Goal: Information Seeking & Learning: Learn about a topic

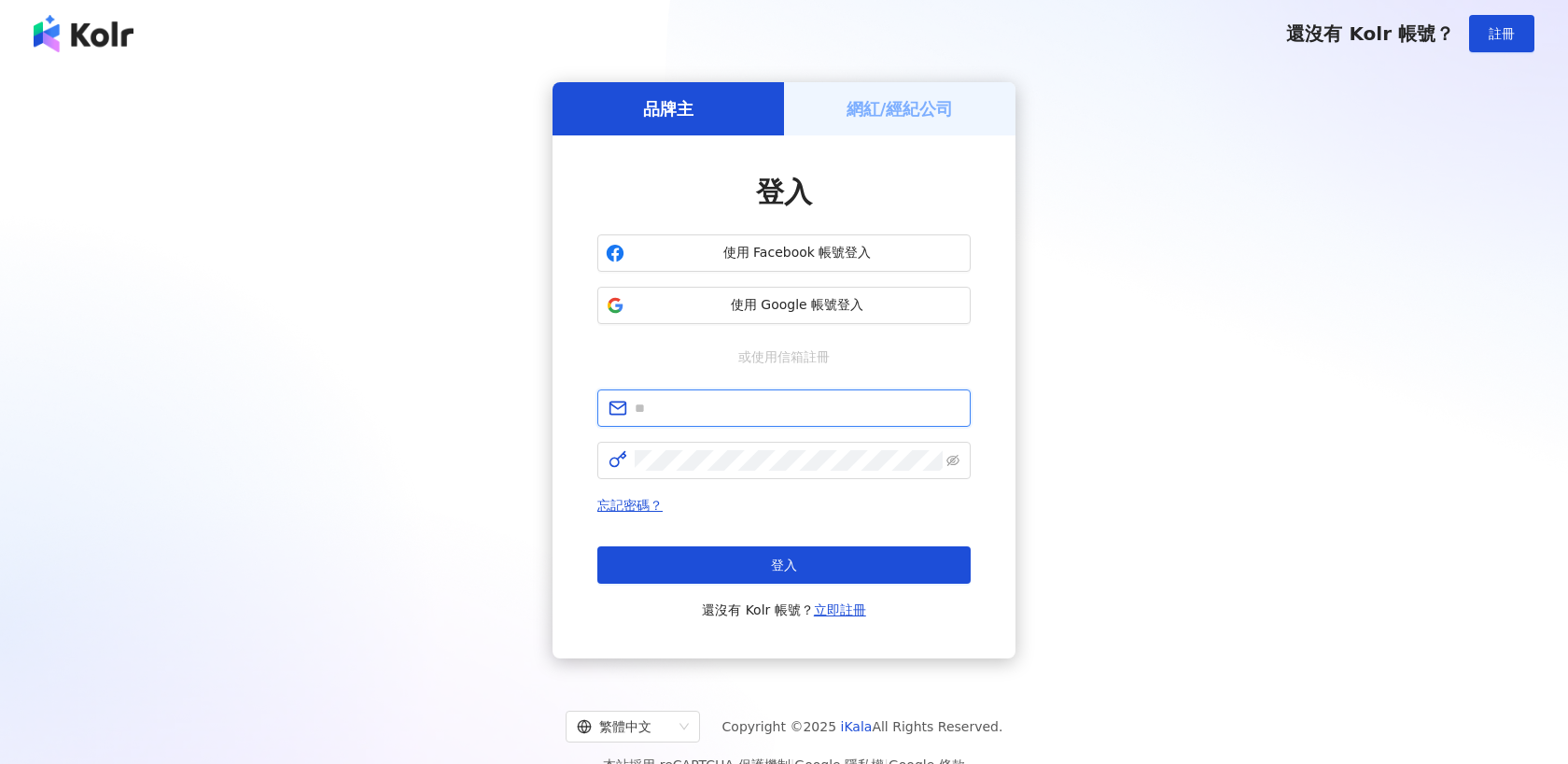
type input "**********"
click at [683, 310] on span "使用 Google 帳號登入" at bounding box center [797, 305] width 330 height 19
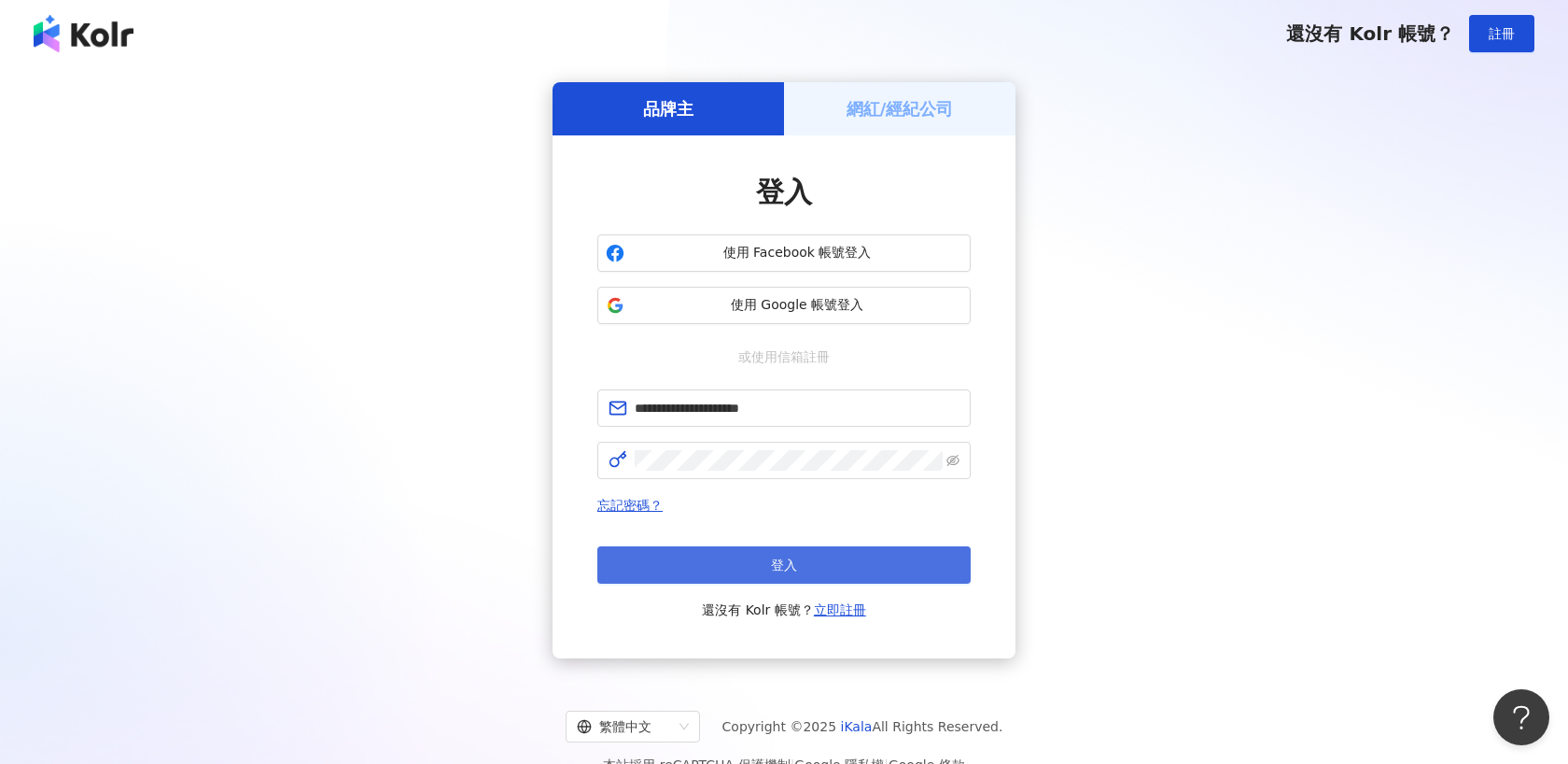
click at [767, 553] on button "登入" at bounding box center [784, 565] width 373 height 38
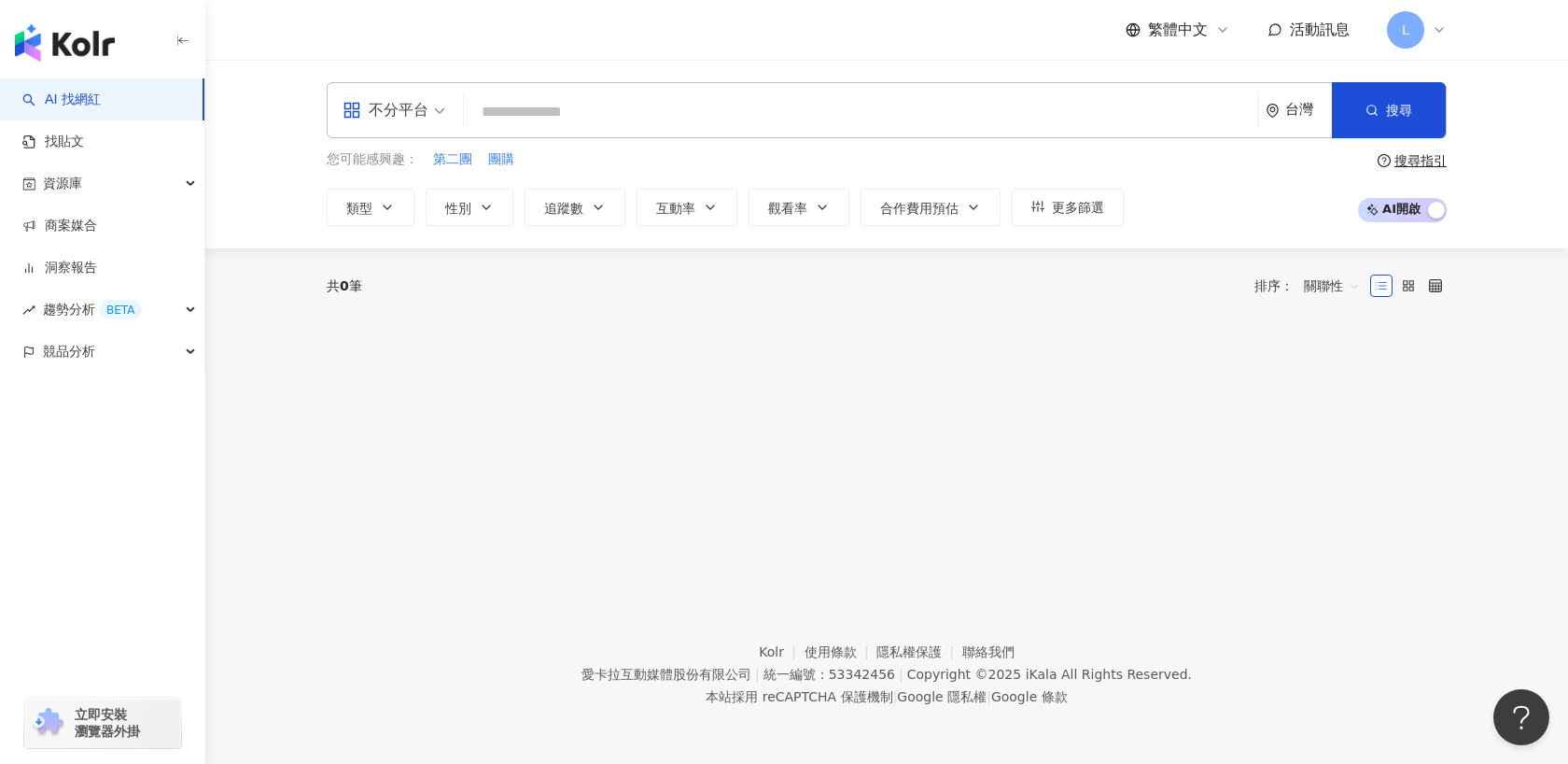
click at [827, 118] on input "search" at bounding box center [860, 112] width 779 height 36
type input "*******"
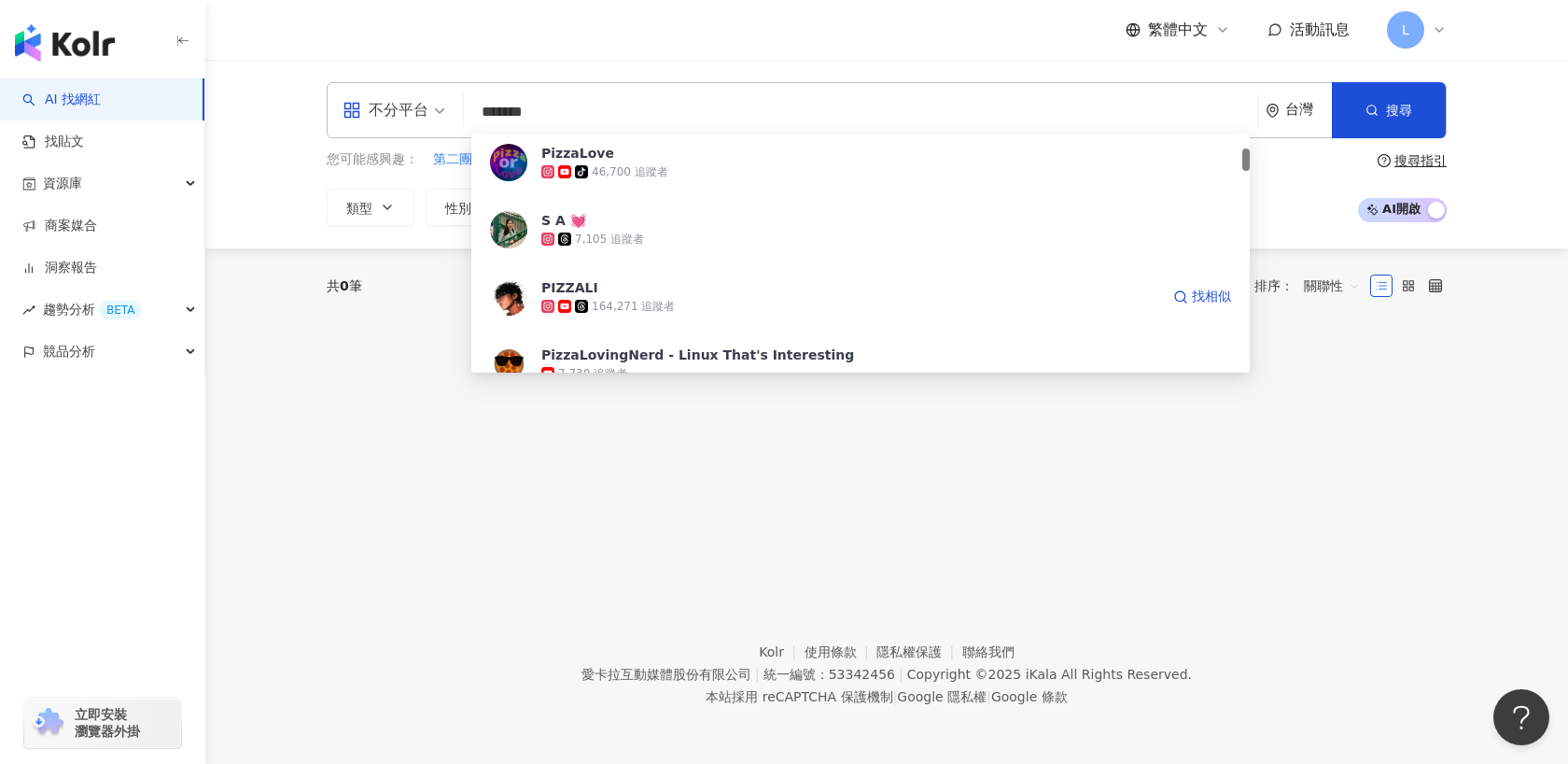
scroll to position [171, 0]
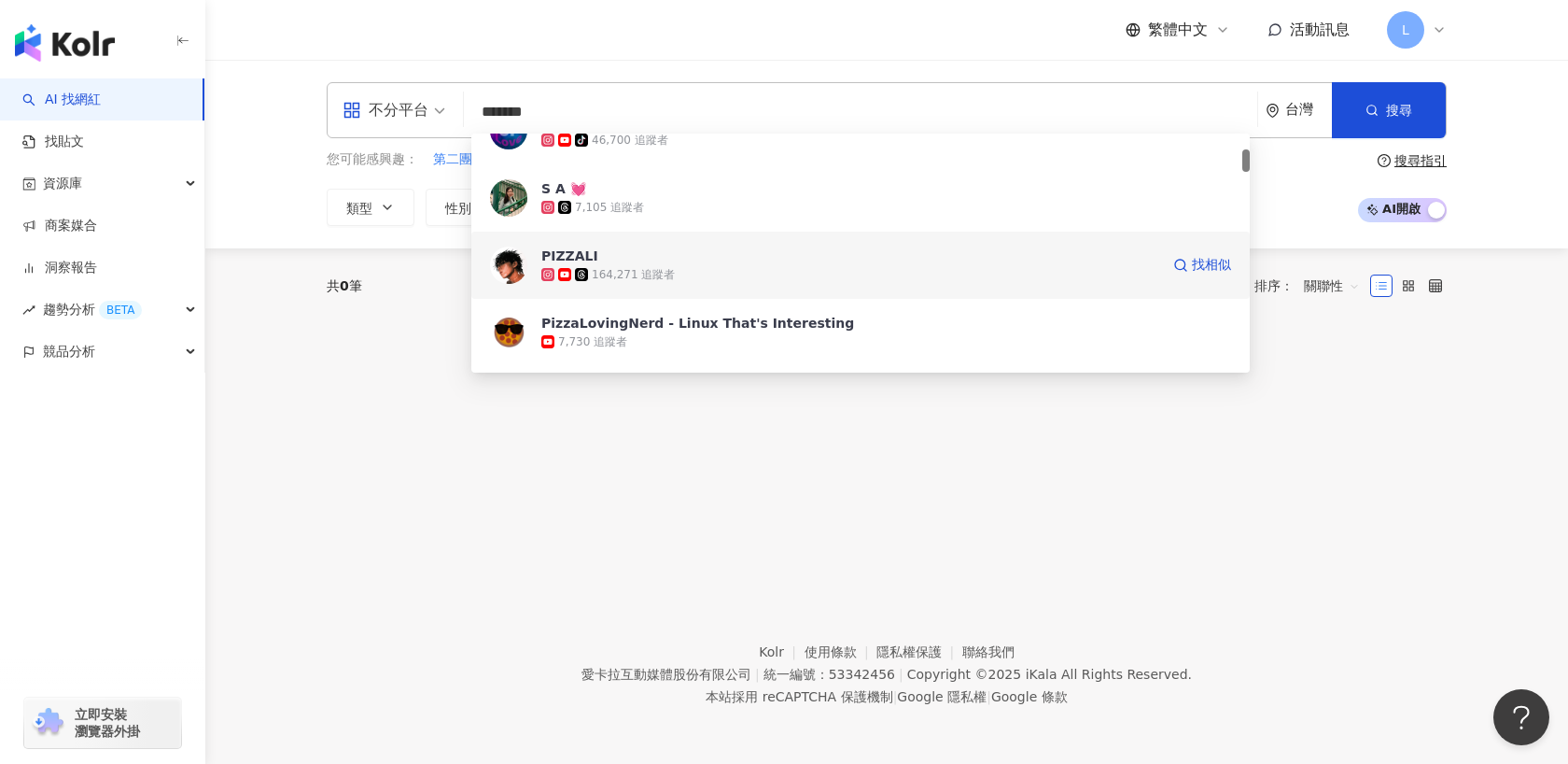
click at [645, 267] on div "164,271 追蹤者" at bounding box center [633, 275] width 83 height 16
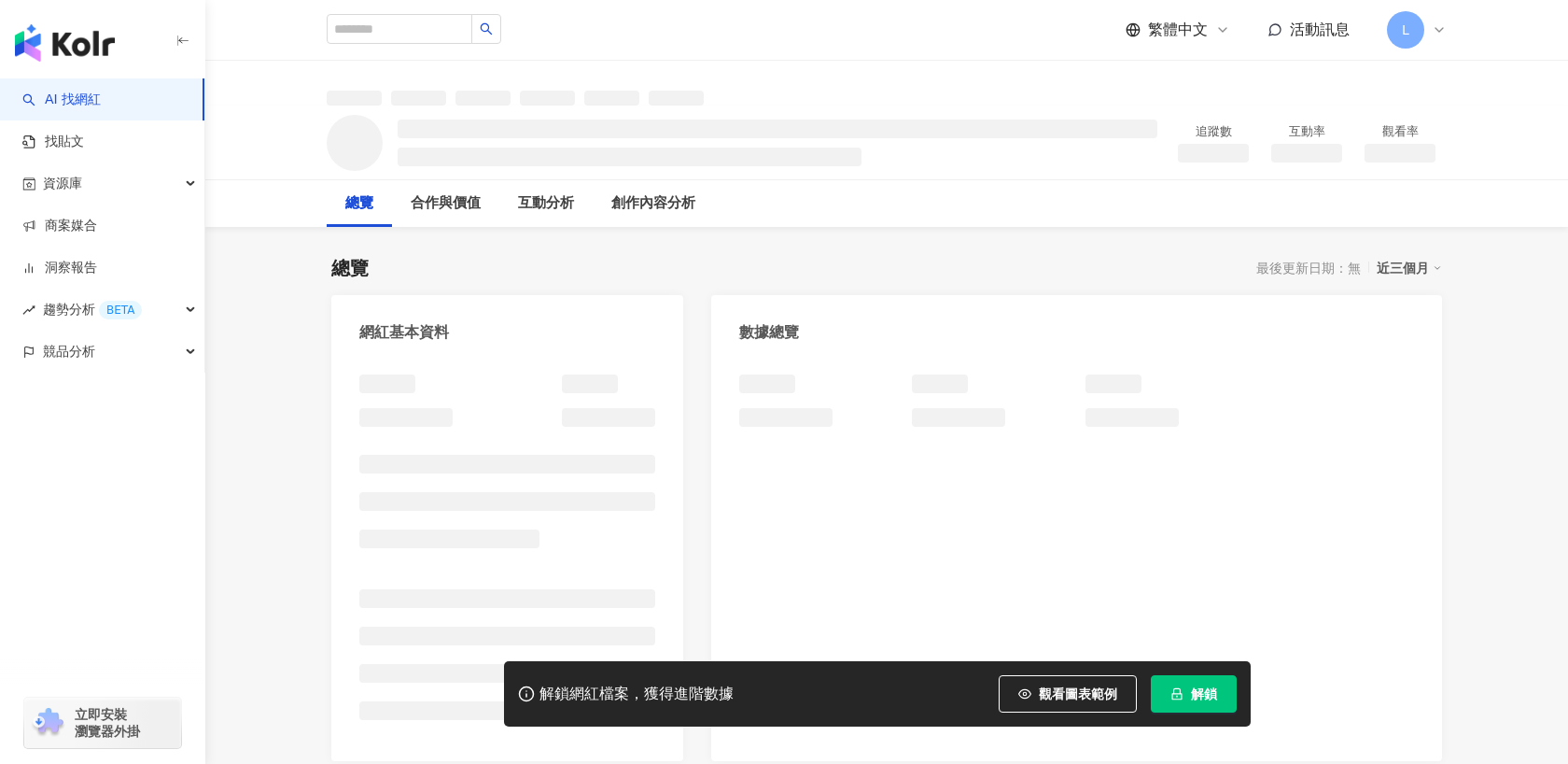
click at [1200, 694] on span "解鎖" at bounding box center [1204, 693] width 26 height 15
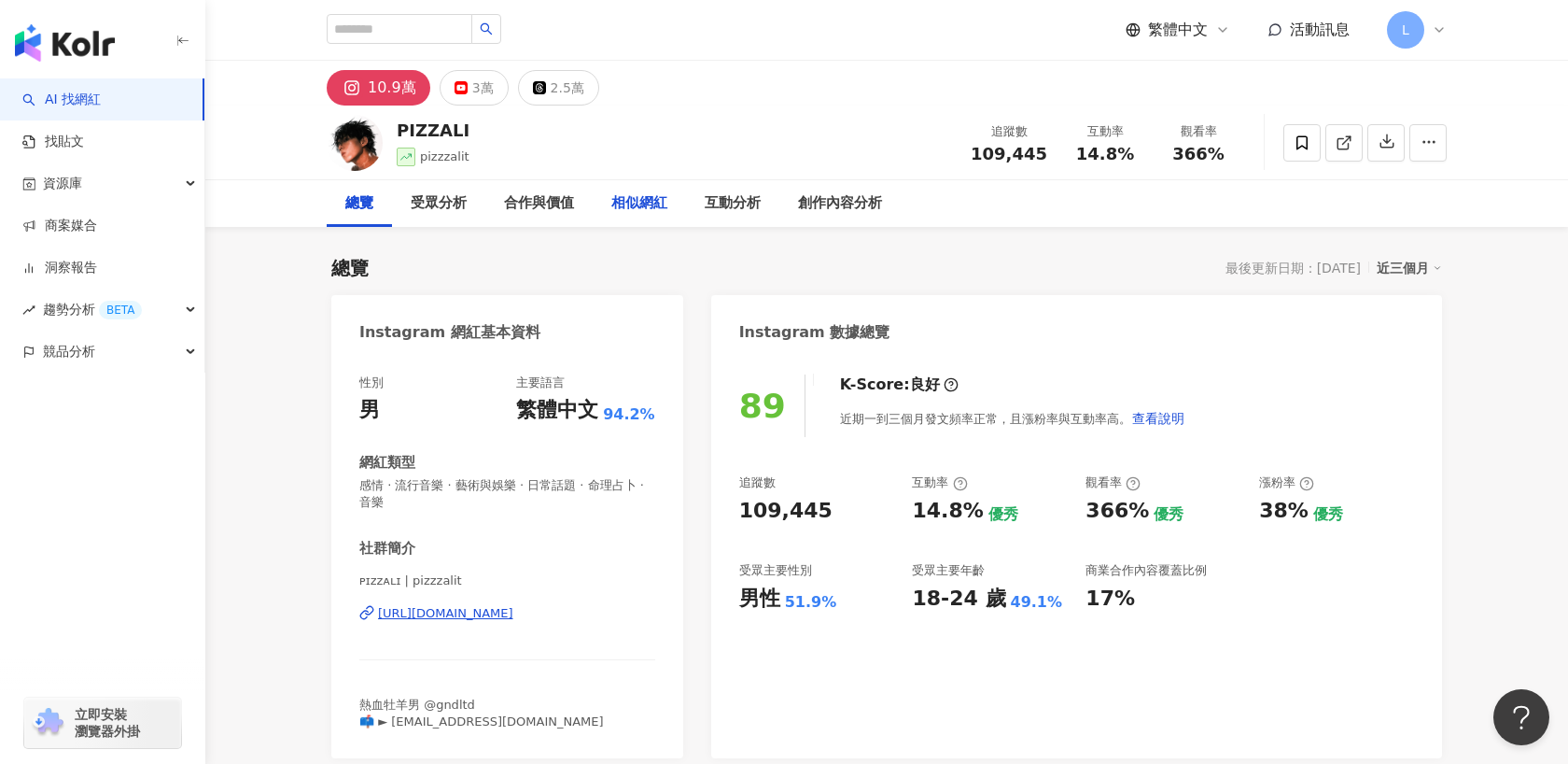
click at [635, 205] on div "相似網紅" at bounding box center [639, 203] width 56 height 23
click at [584, 260] on div "總覽 最後更新日期：[DATE] 近三個月" at bounding box center [886, 268] width 1111 height 26
click at [388, 32] on input "search" at bounding box center [399, 29] width 146 height 30
